Goal: Information Seeking & Learning: Learn about a topic

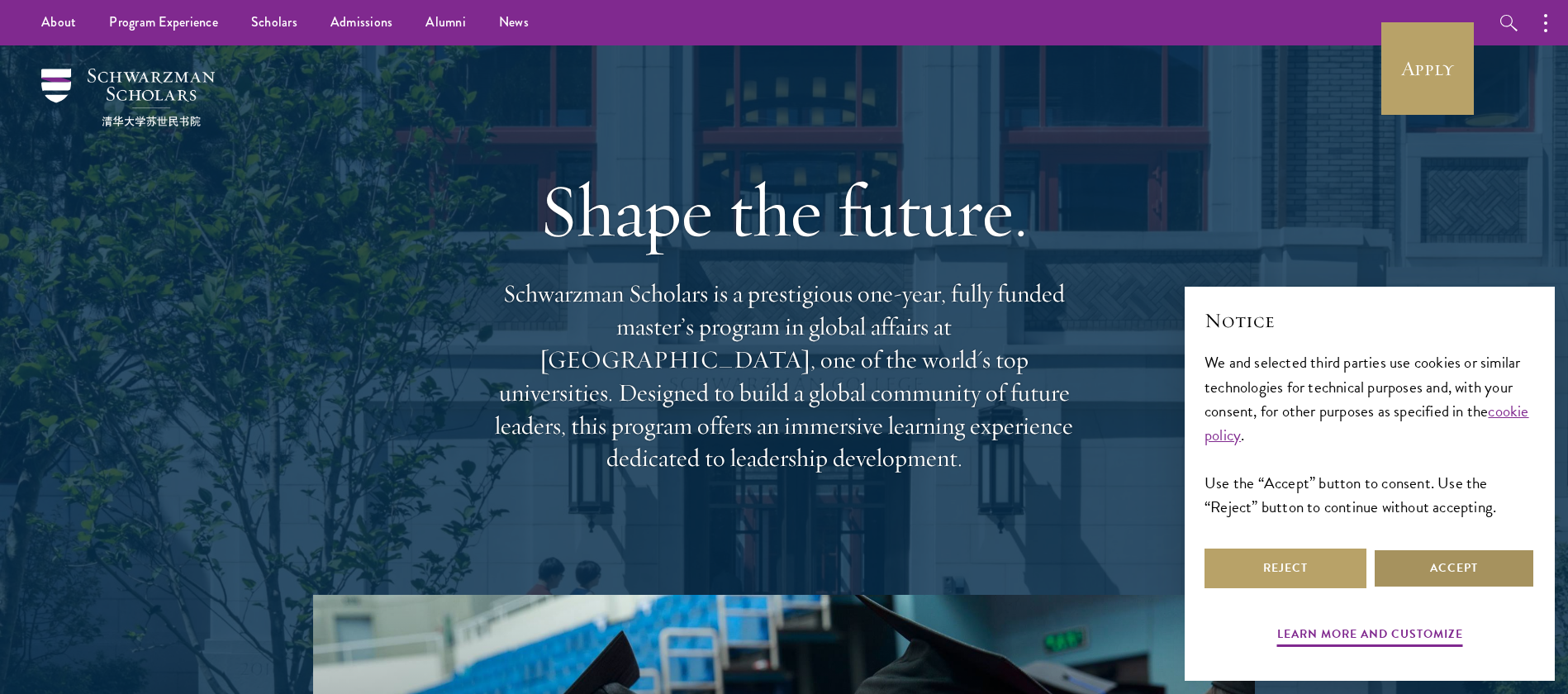
click at [1504, 585] on button "Accept" at bounding box center [1454, 569] width 162 height 39
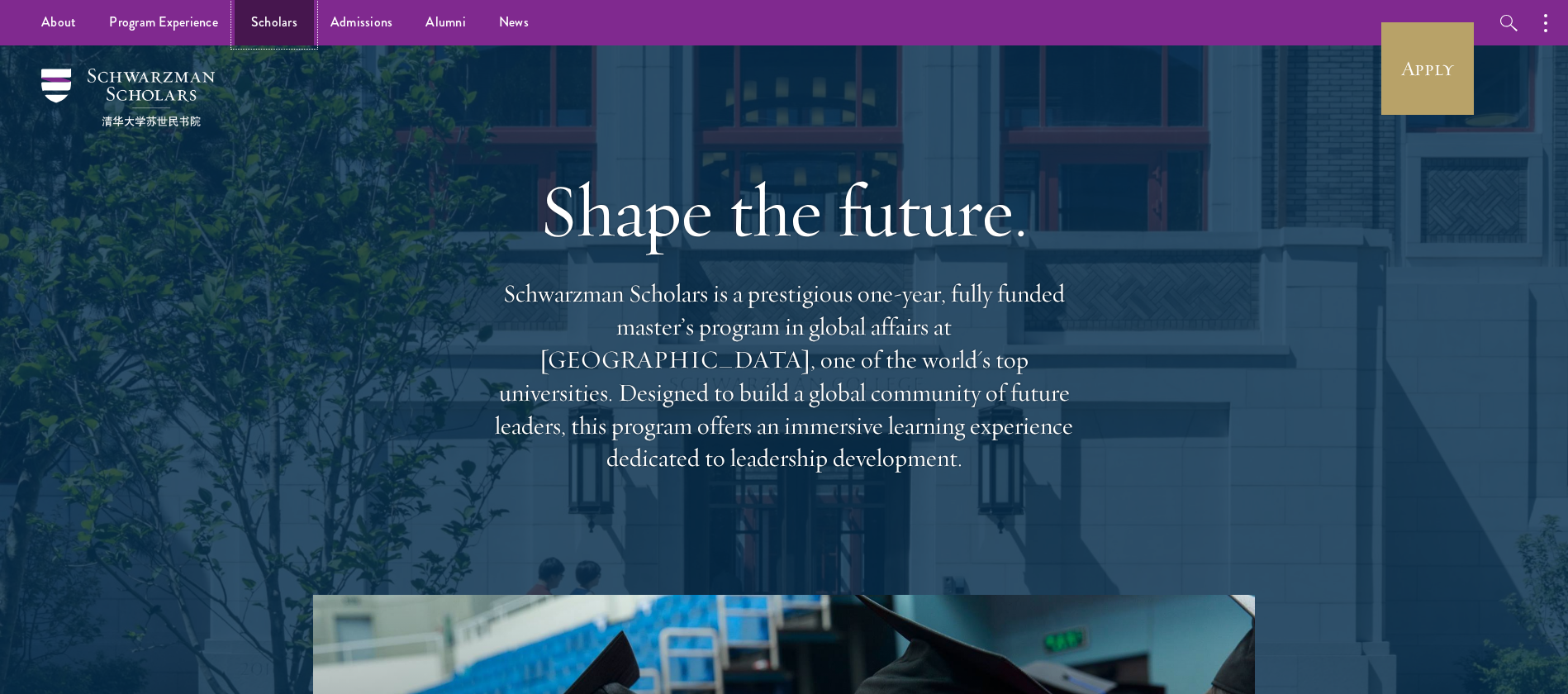
click at [260, 18] on link "Scholars" at bounding box center [274, 23] width 79 height 45
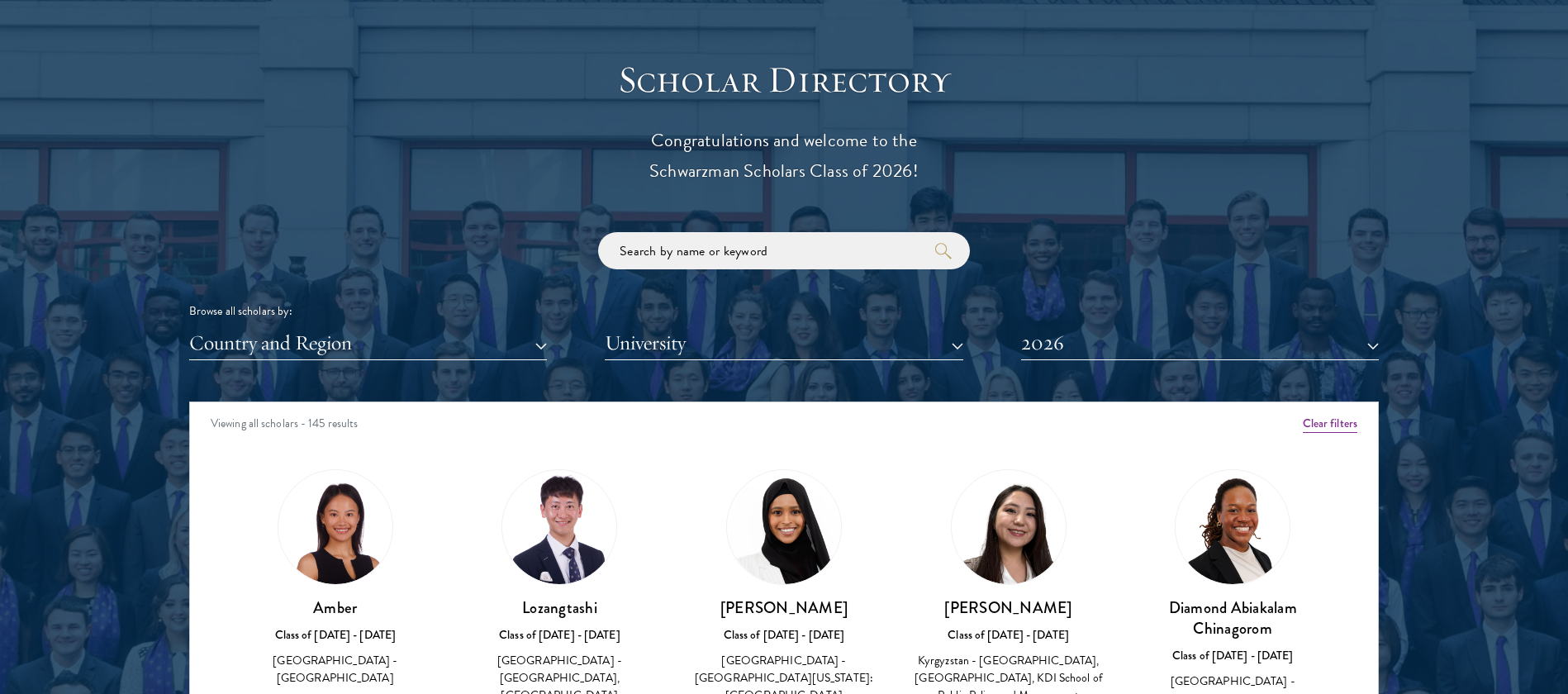
scroll to position [1840, 0]
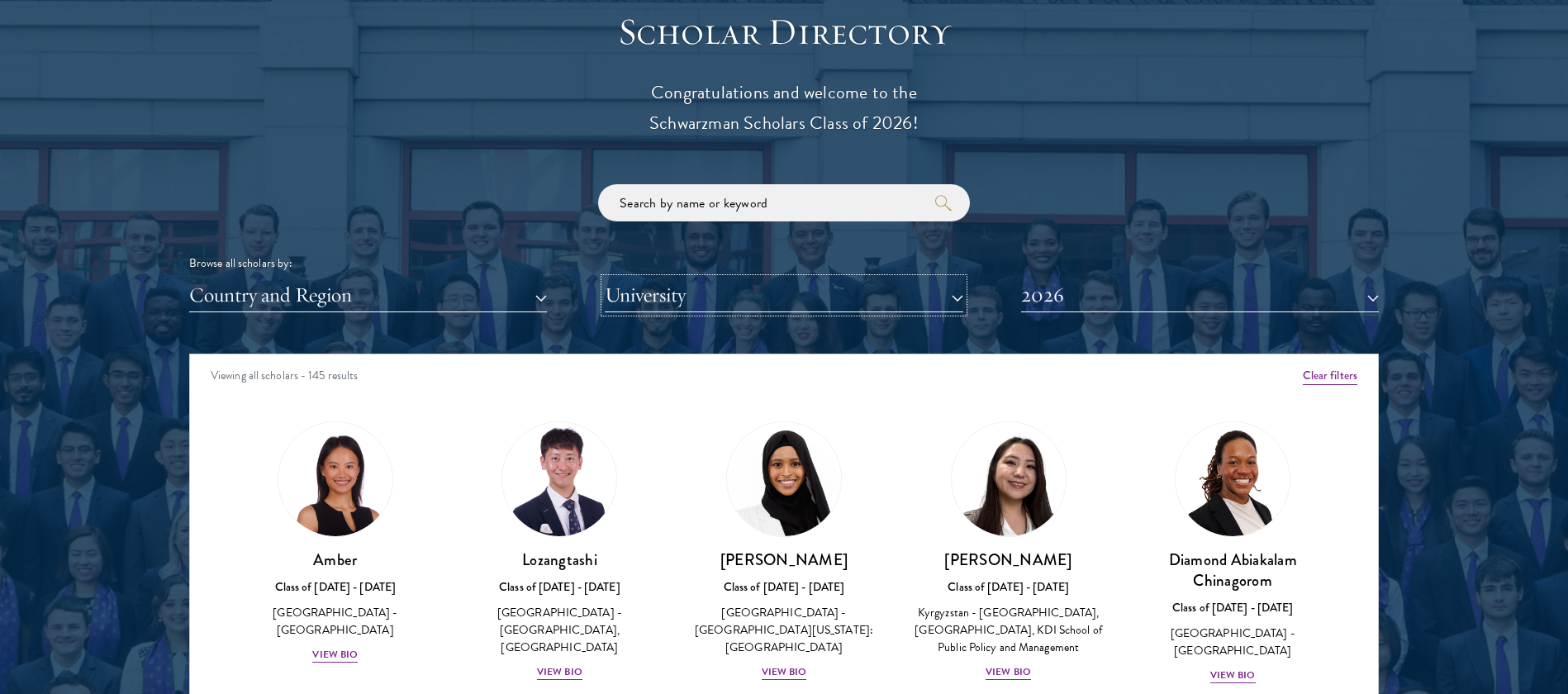
click at [822, 291] on button "University" at bounding box center [784, 295] width 358 height 34
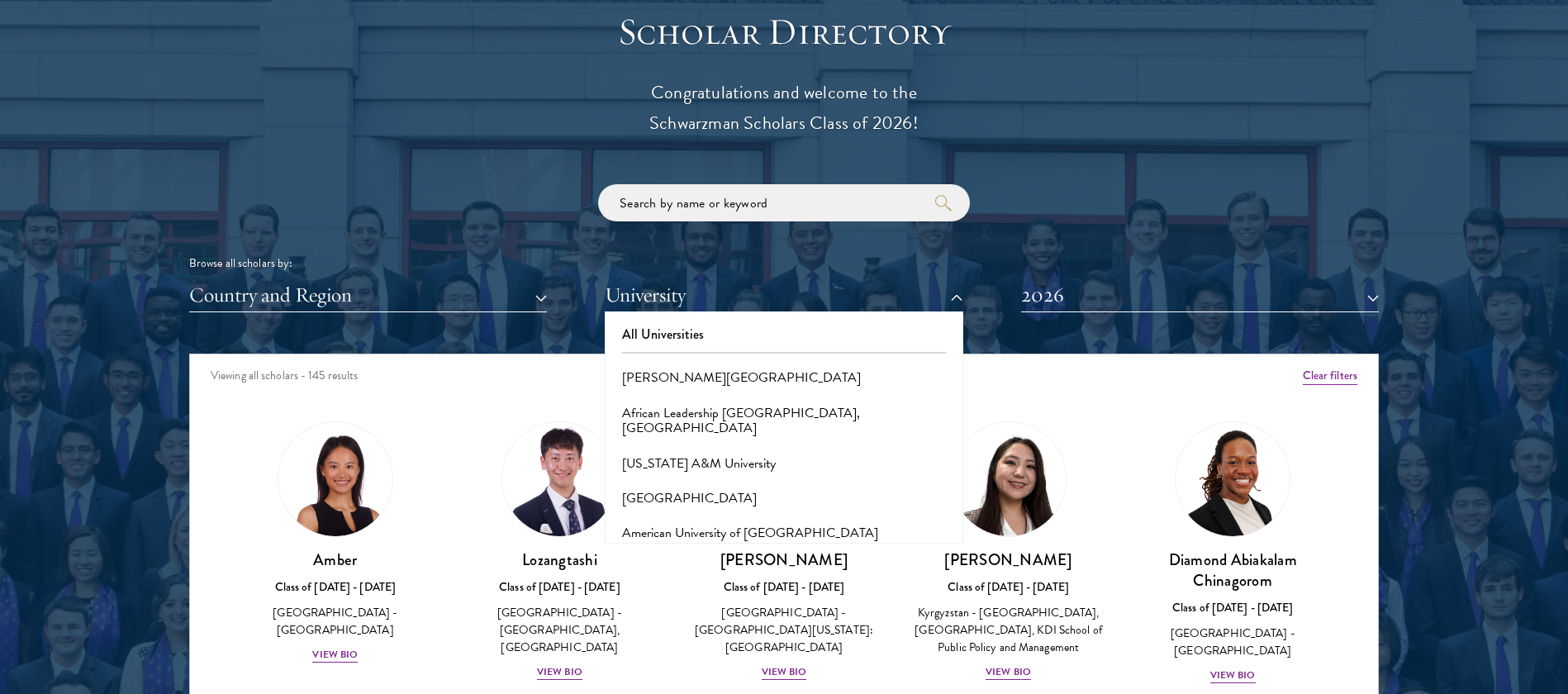
click at [1088, 240] on div "Browse all scholars by: Country and Region All Countries and Regions [GEOGRAPHI…" at bounding box center [784, 248] width 1190 height 128
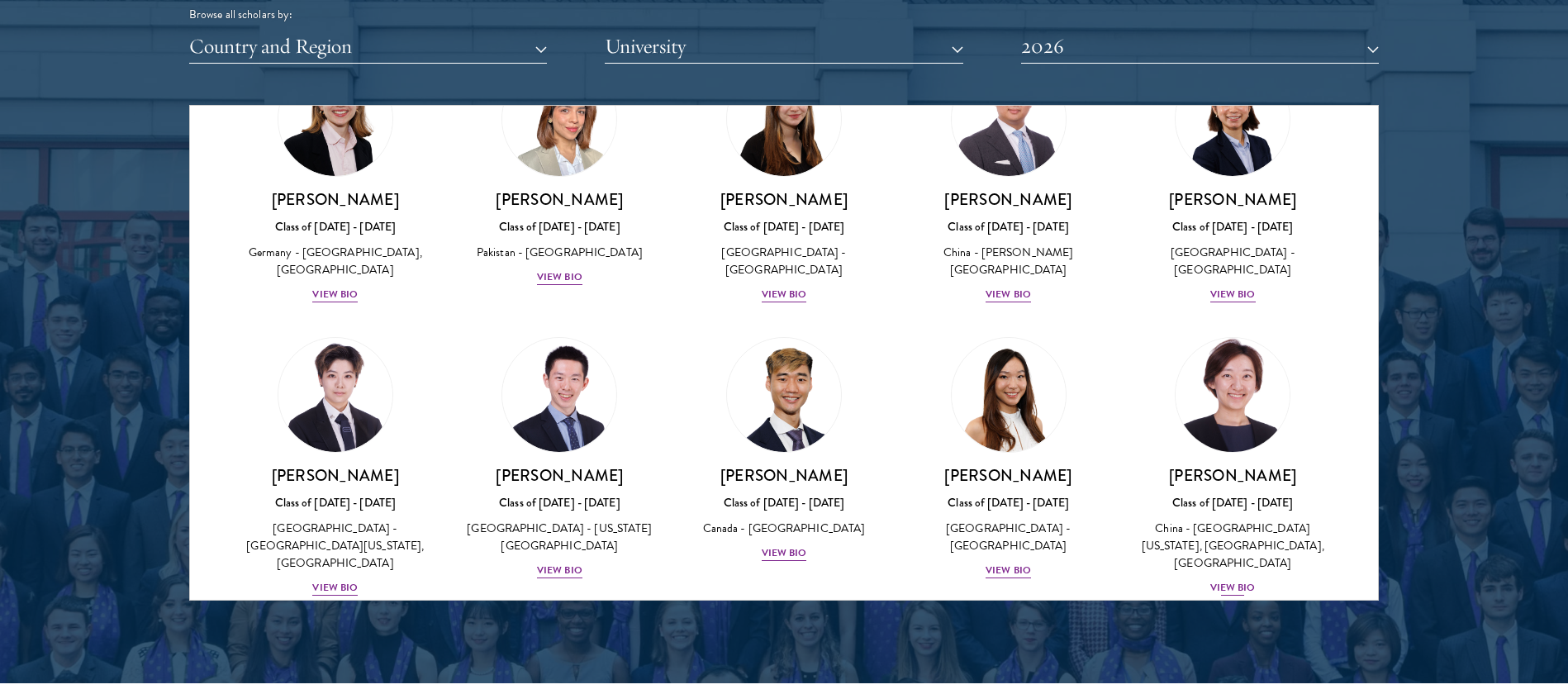
scroll to position [4028, 0]
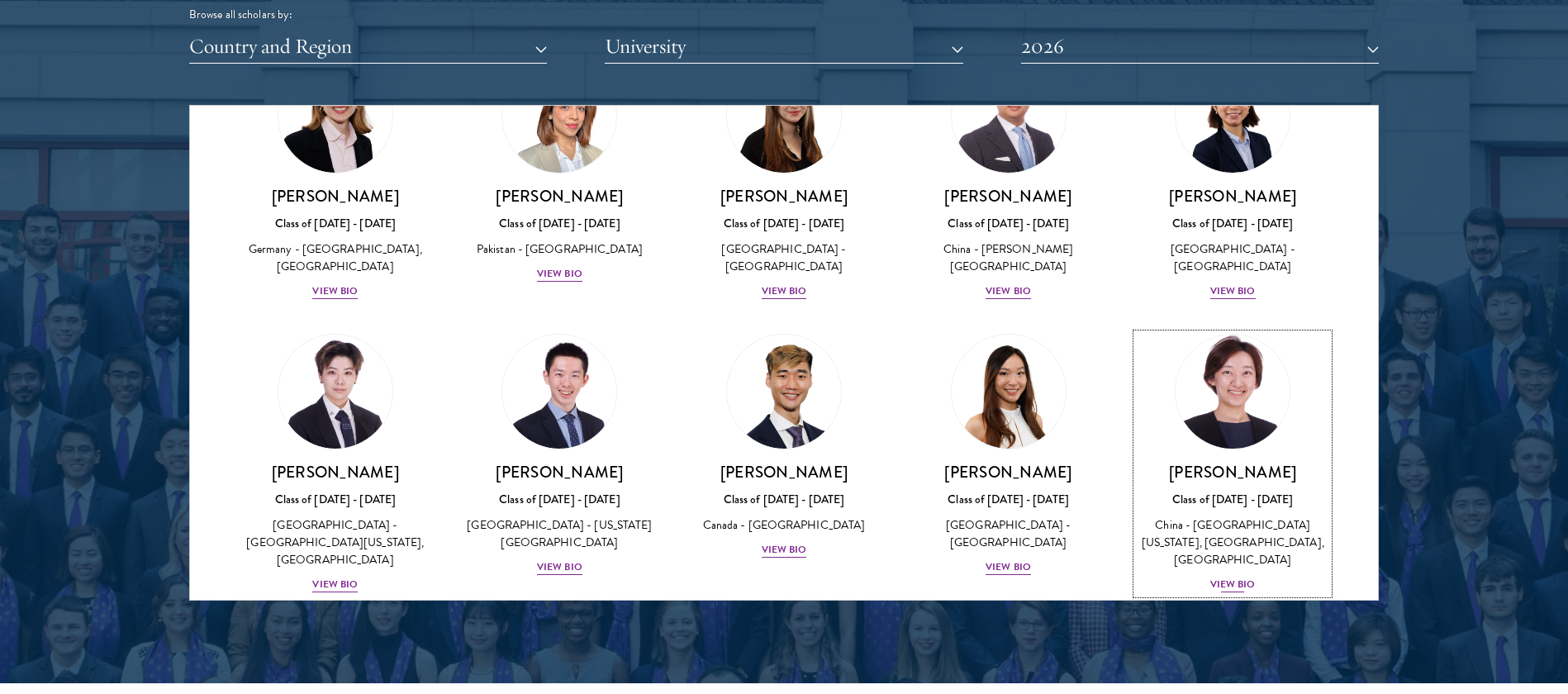
click at [1223, 577] on div "View Bio" at bounding box center [1233, 585] width 45 height 16
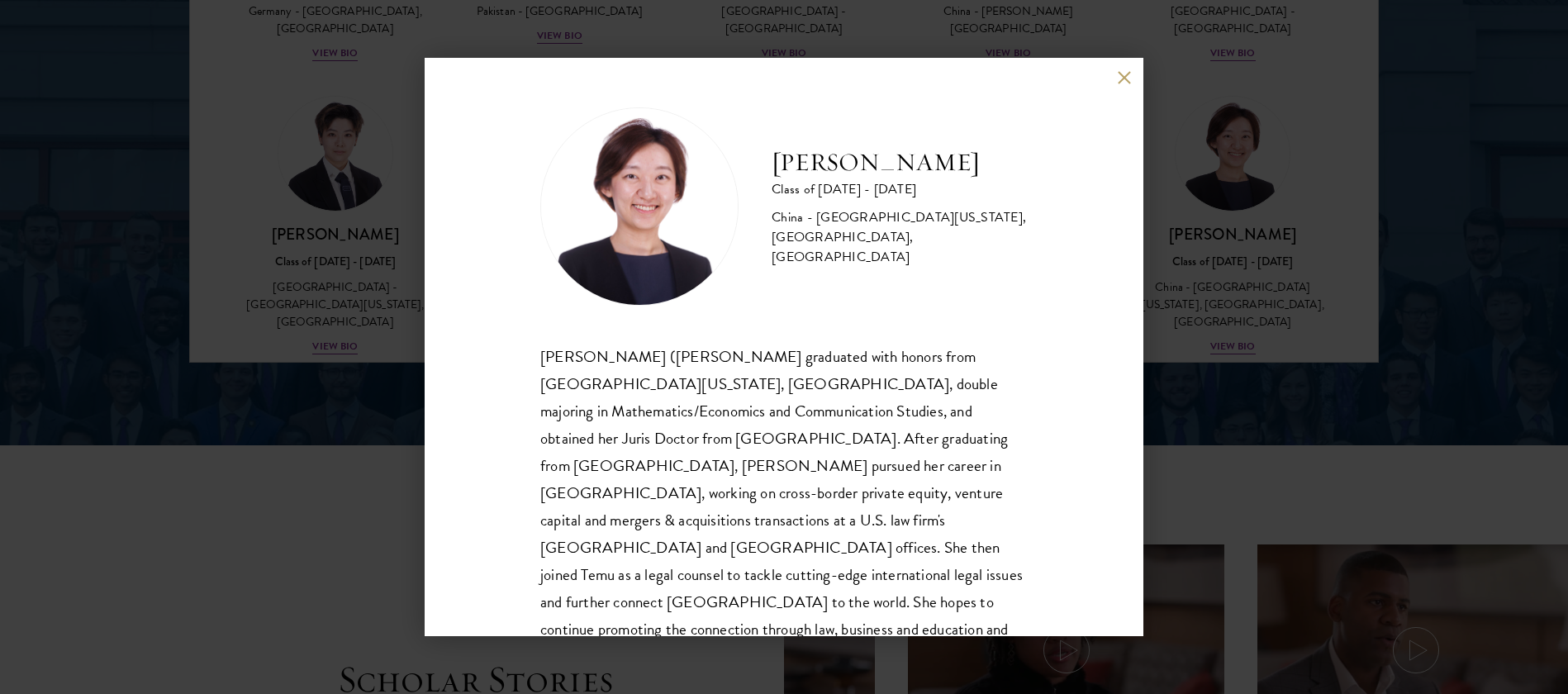
scroll to position [2330, 0]
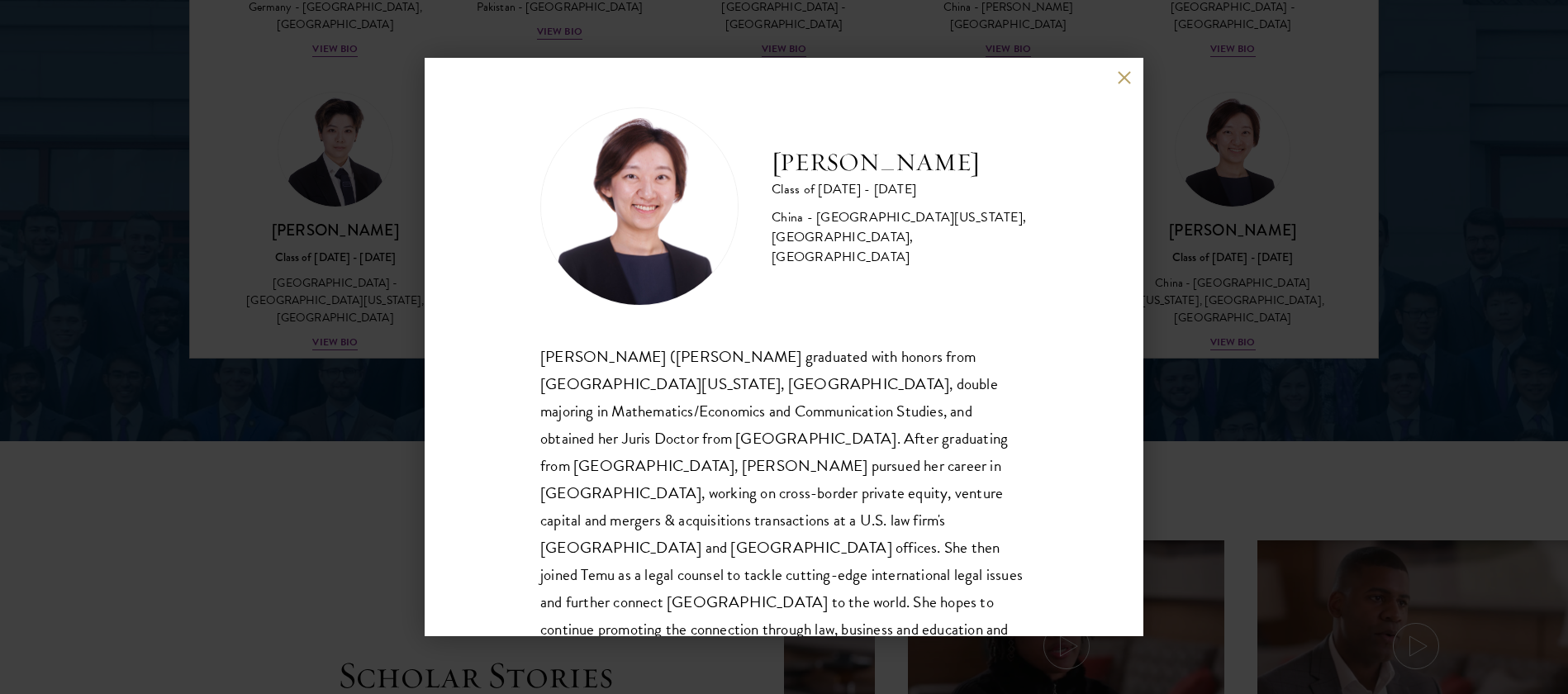
click at [1396, 250] on div "[PERSON_NAME] Class of [DATE] - [DATE] [GEOGRAPHIC_DATA] - [GEOGRAPHIC_DATA][US…" at bounding box center [784, 347] width 1568 height 694
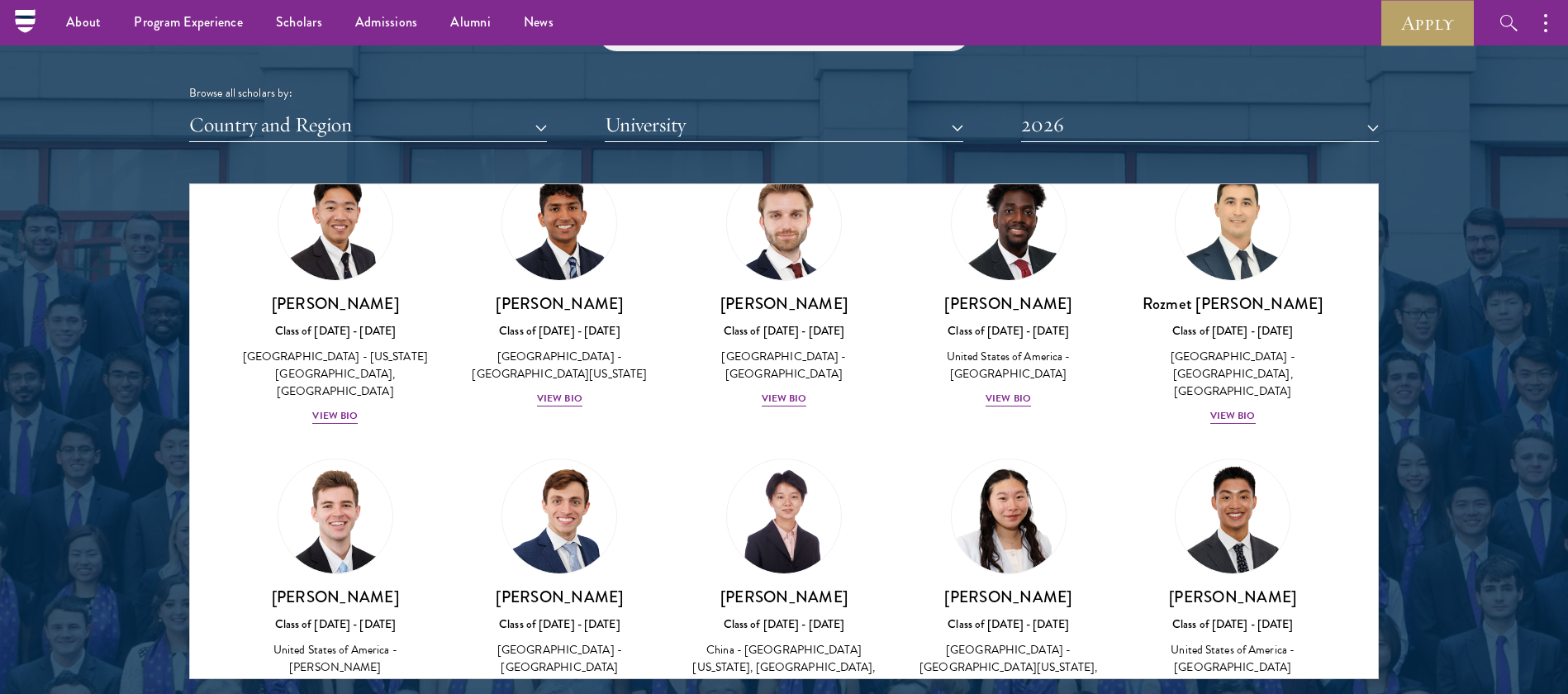
scroll to position [7182, 0]
